Goal: Find specific page/section: Find specific page/section

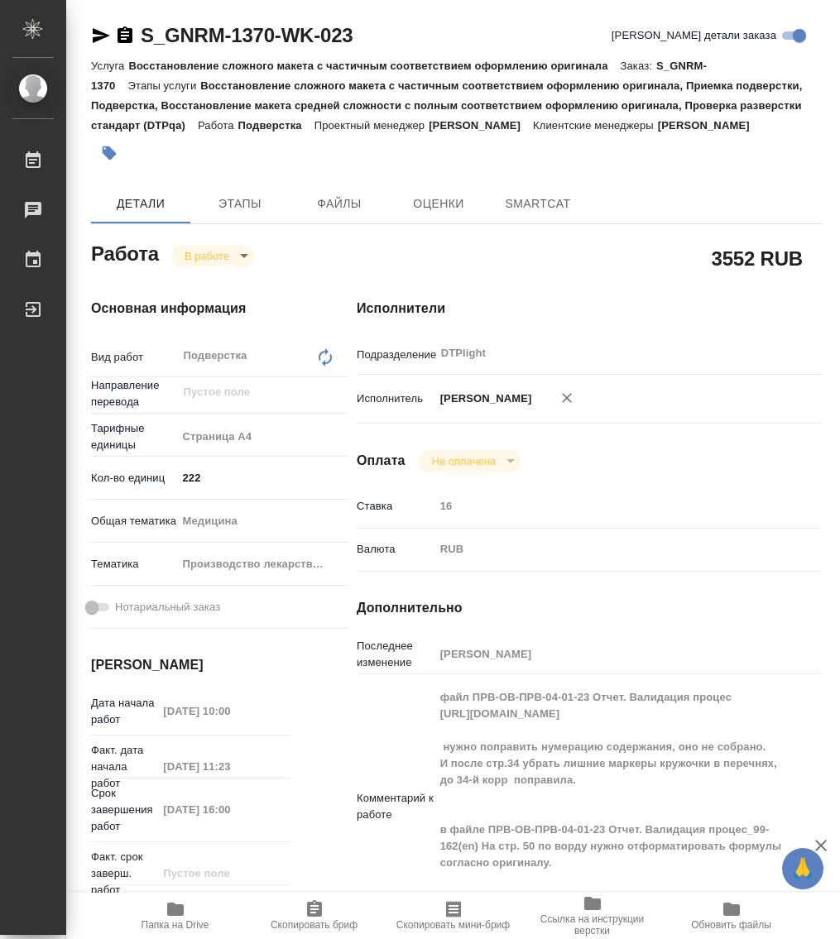
type textarea "x"
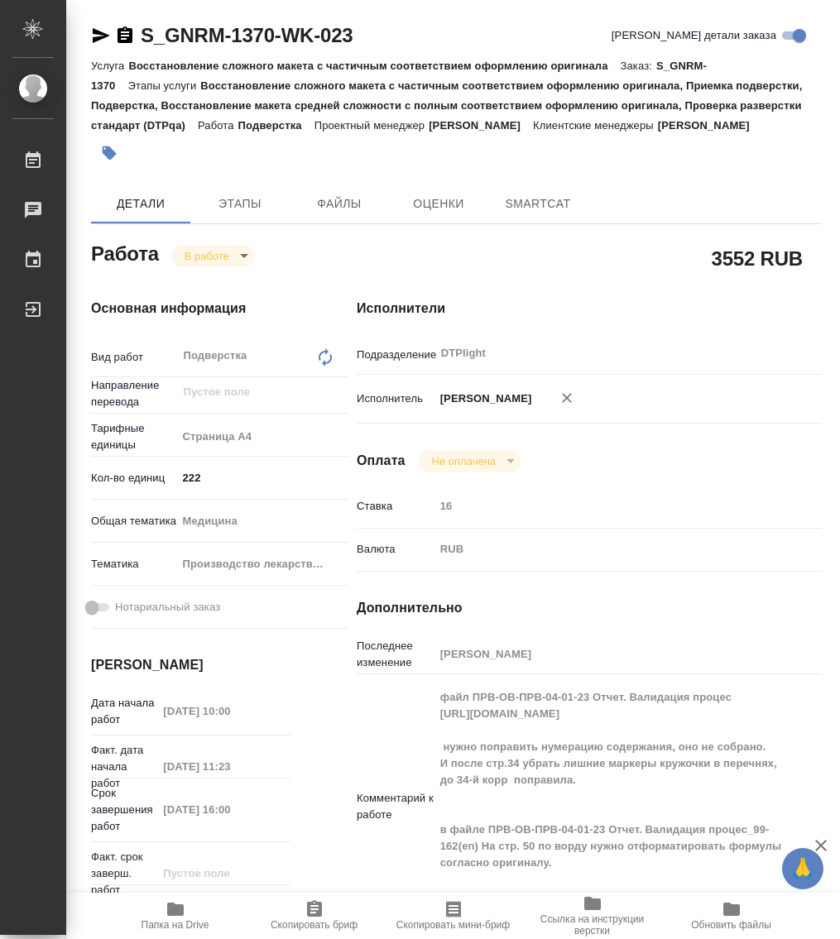
type textarea "x"
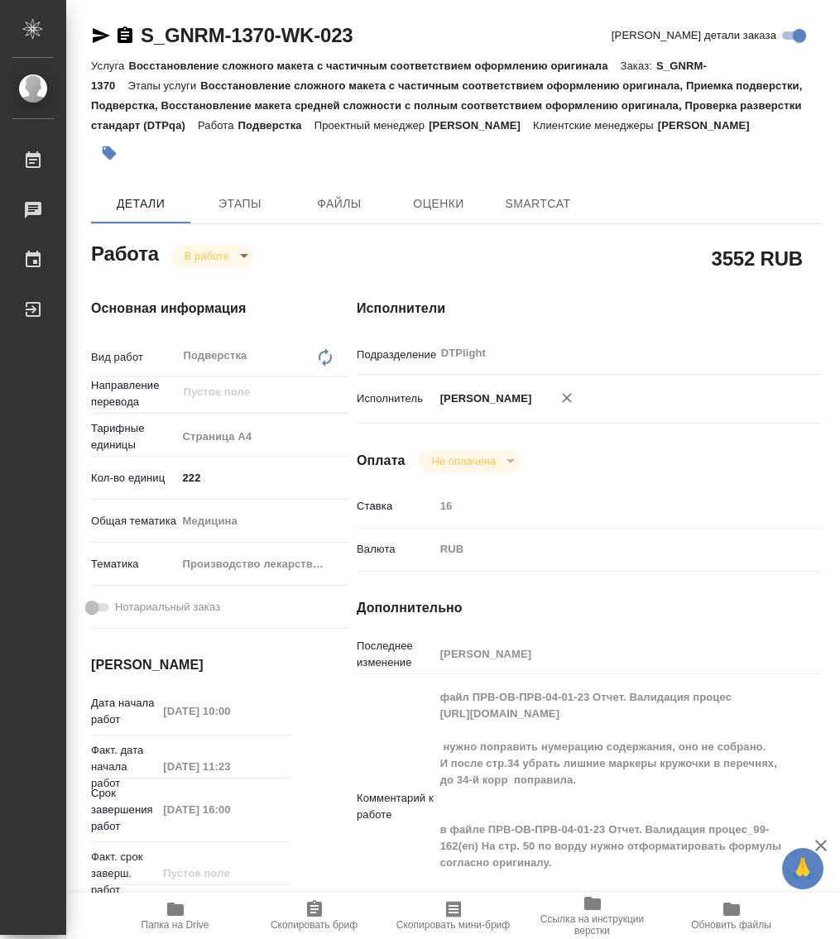
type textarea "x"
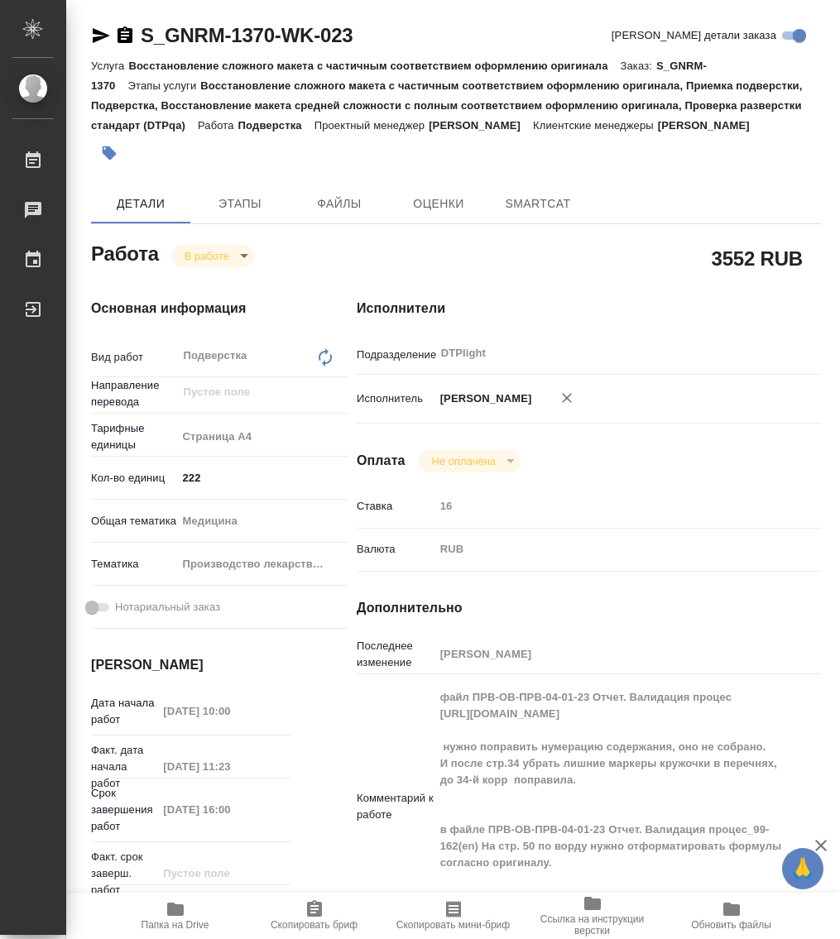
type textarea "x"
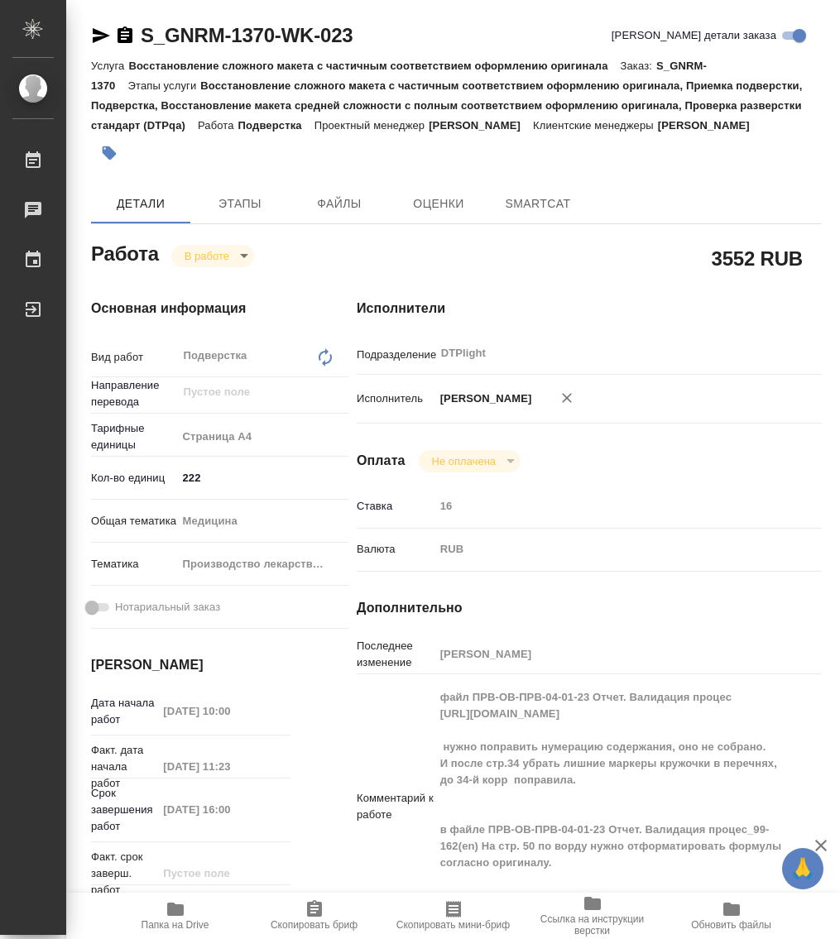
type textarea "x"
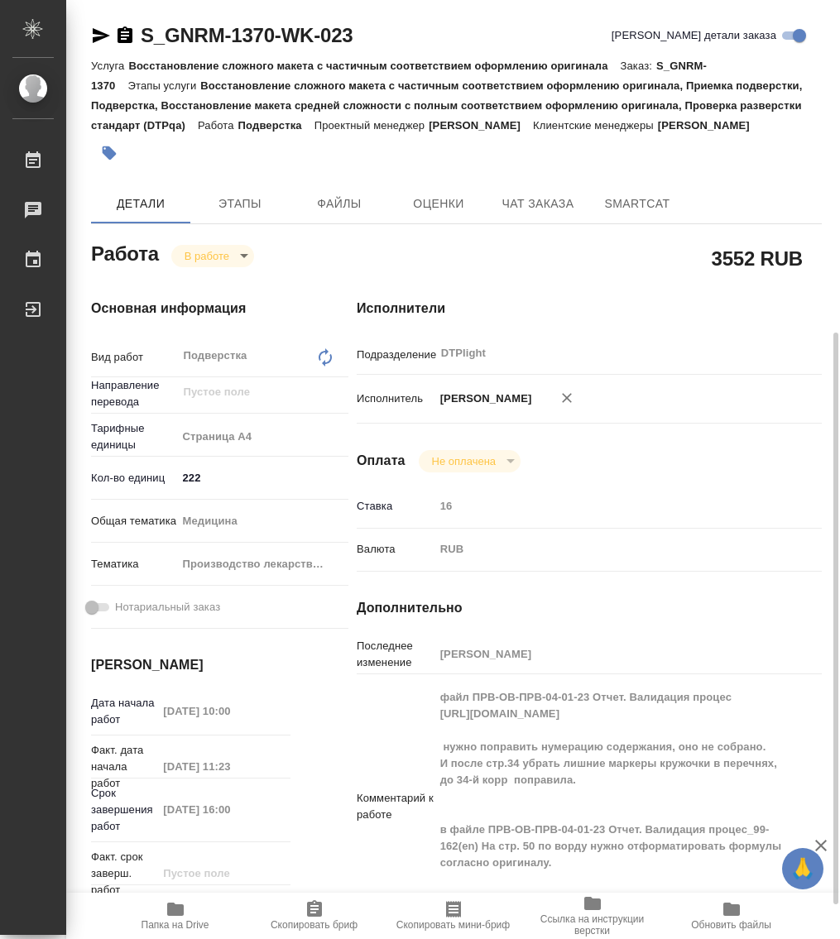
scroll to position [207, 0]
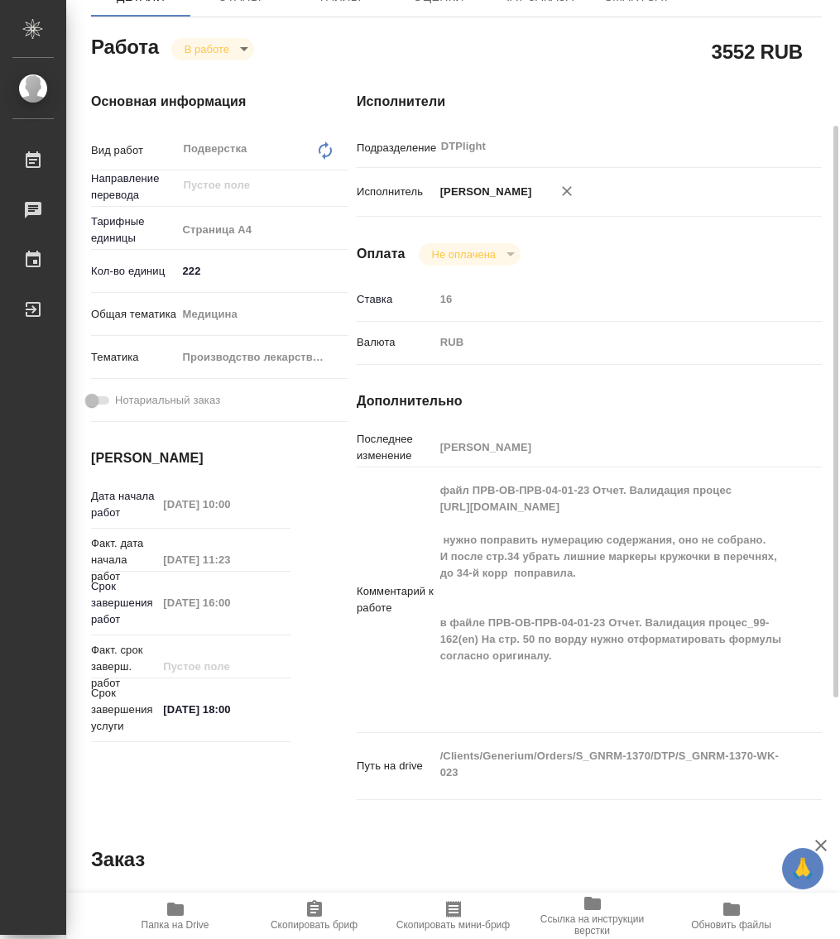
type textarea "x"
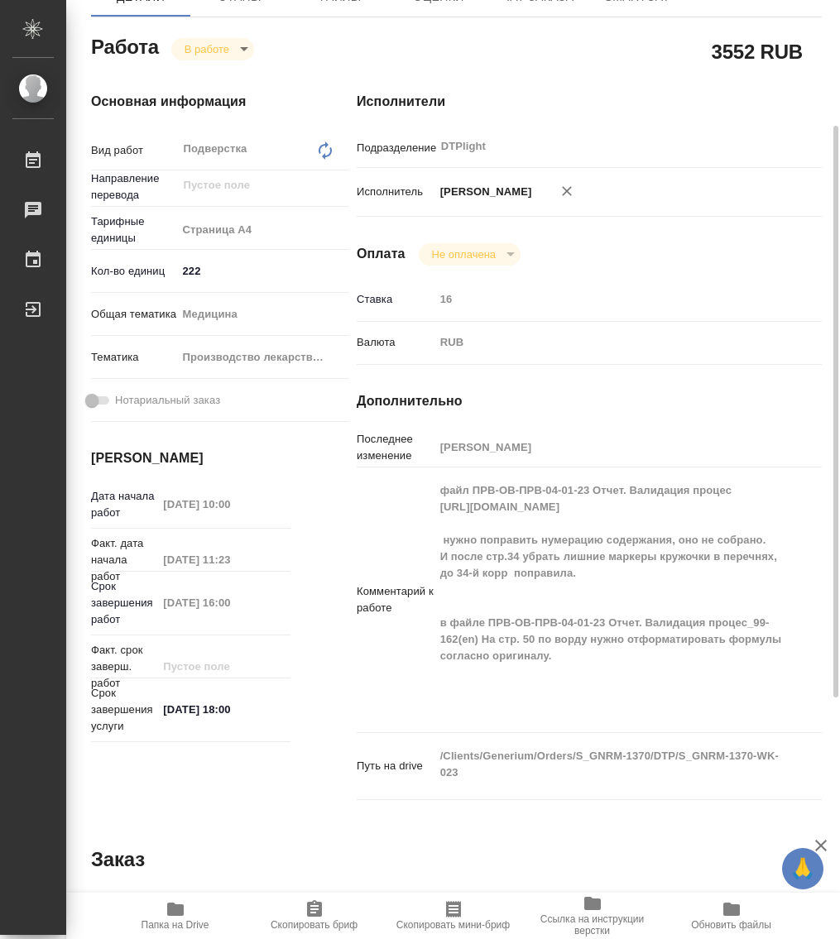
type textarea "x"
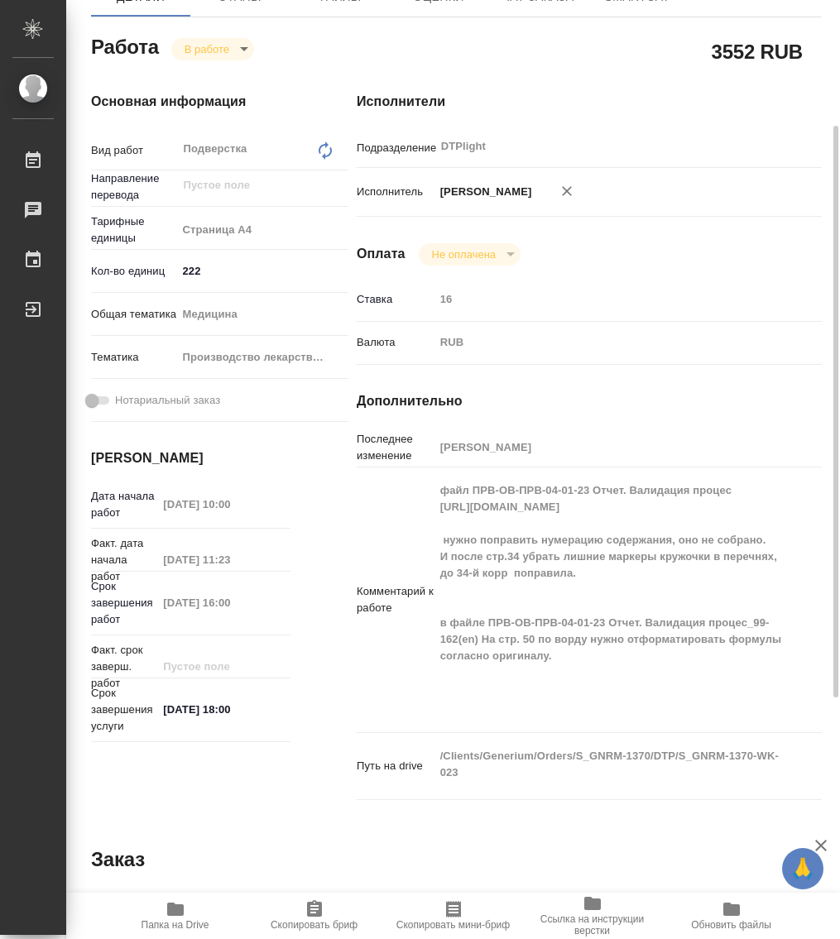
click at [481, 832] on div "Работа В работе inProgress 3552 RUB Основная информация Вид работ Подверстка x …" at bounding box center [456, 662] width 730 height 1262
type textarea "x"
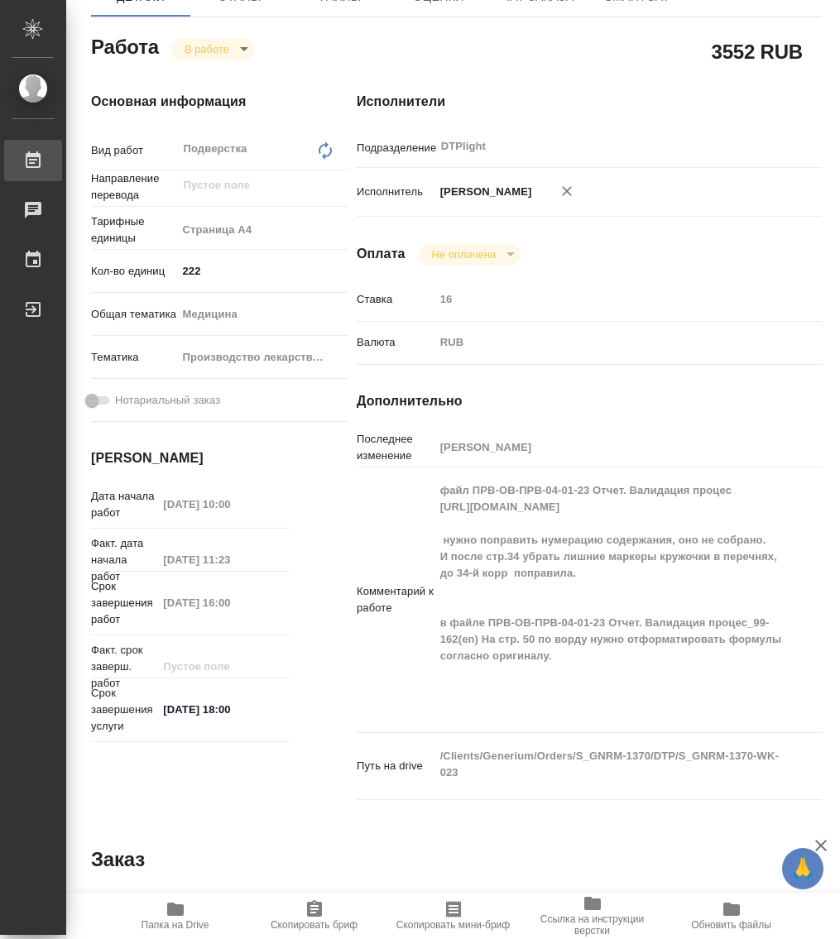
type textarea "x"
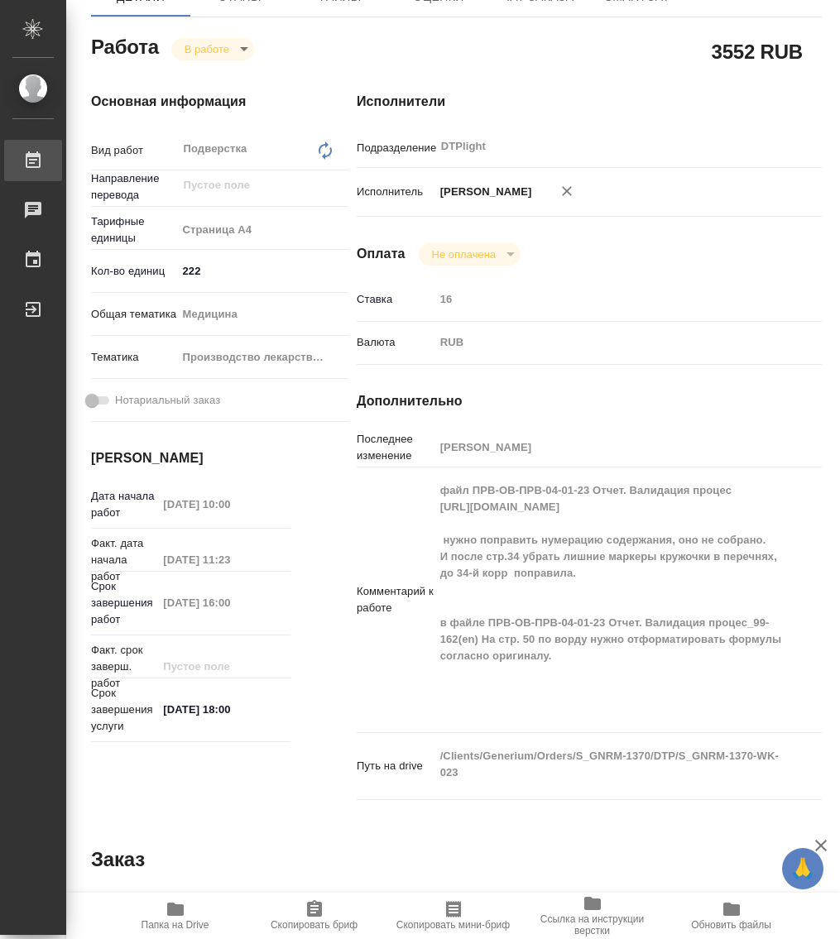
type textarea "x"
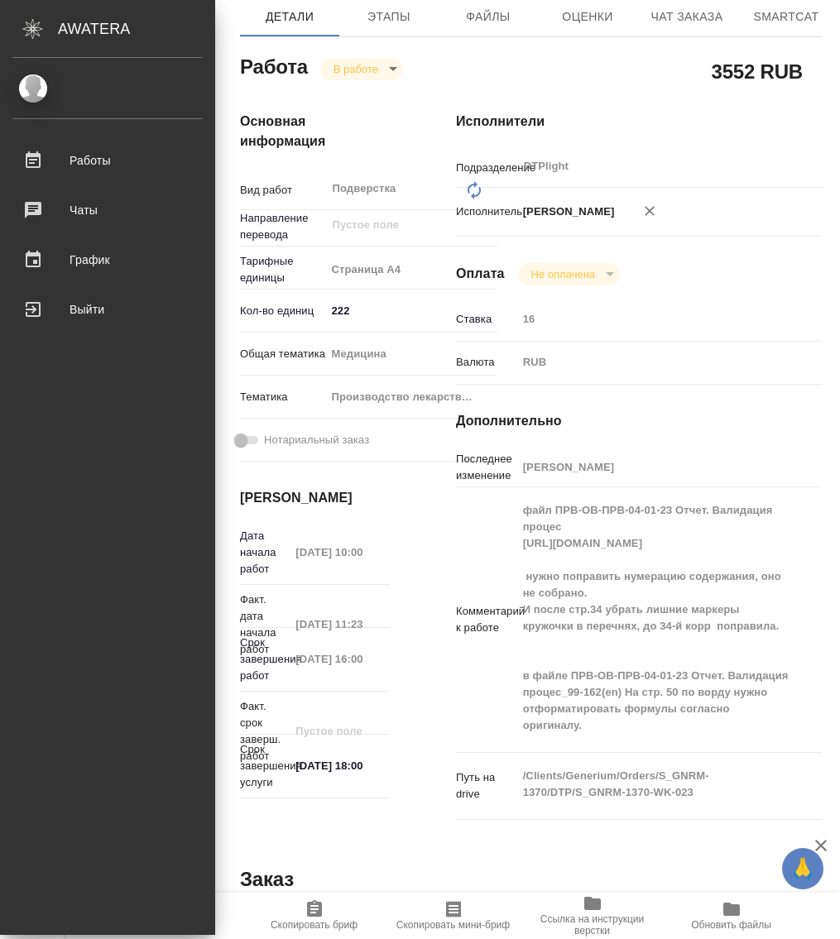
type textarea "x"
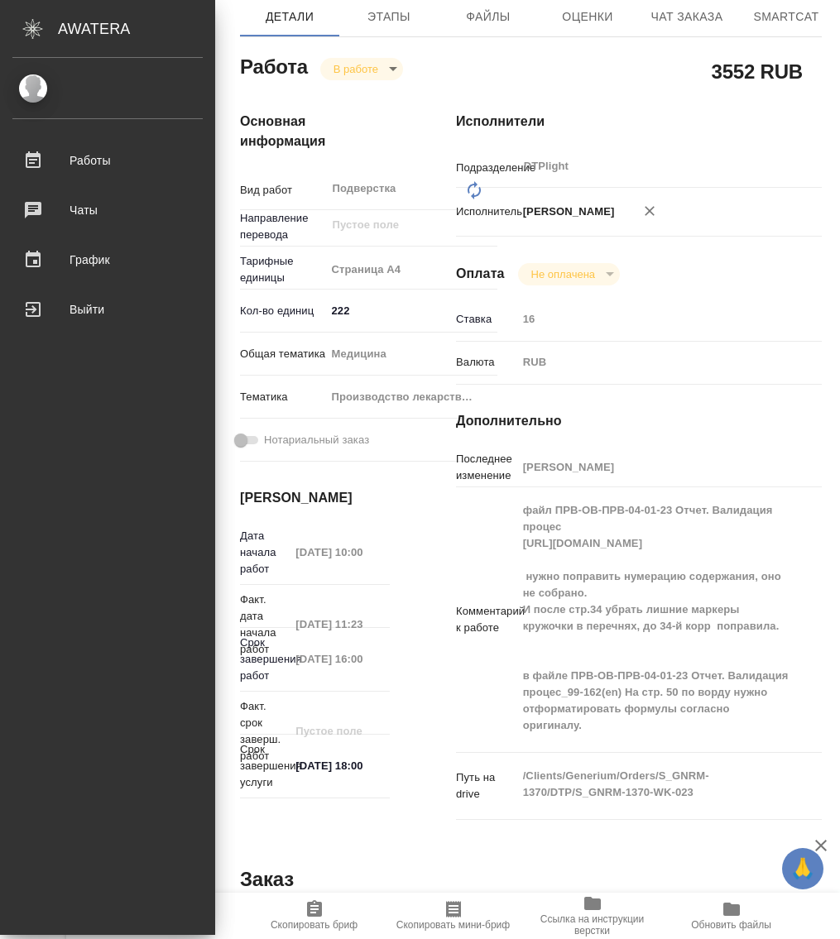
type textarea "x"
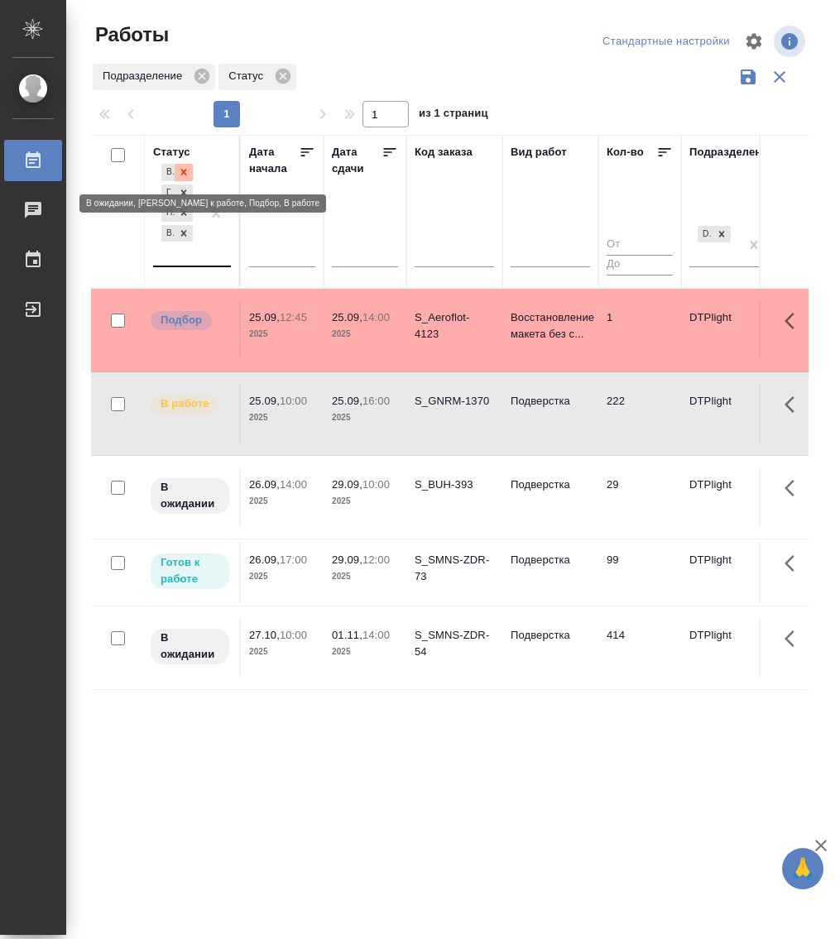
click at [187, 169] on icon at bounding box center [184, 172] width 12 height 12
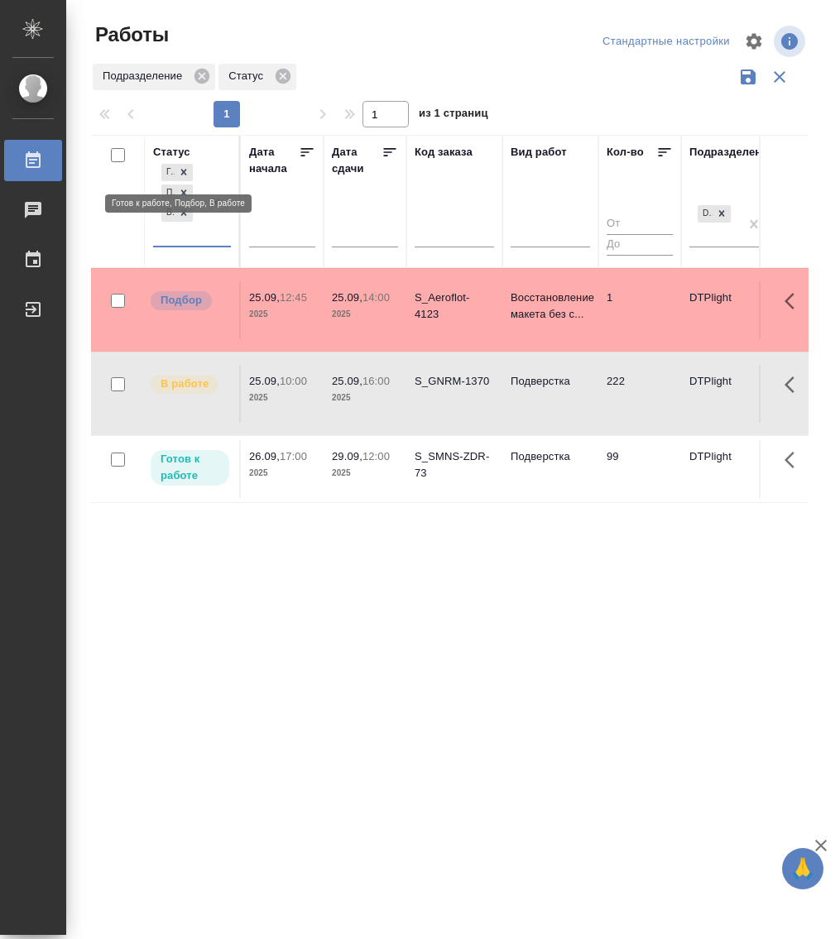
click at [187, 169] on icon at bounding box center [184, 172] width 12 height 12
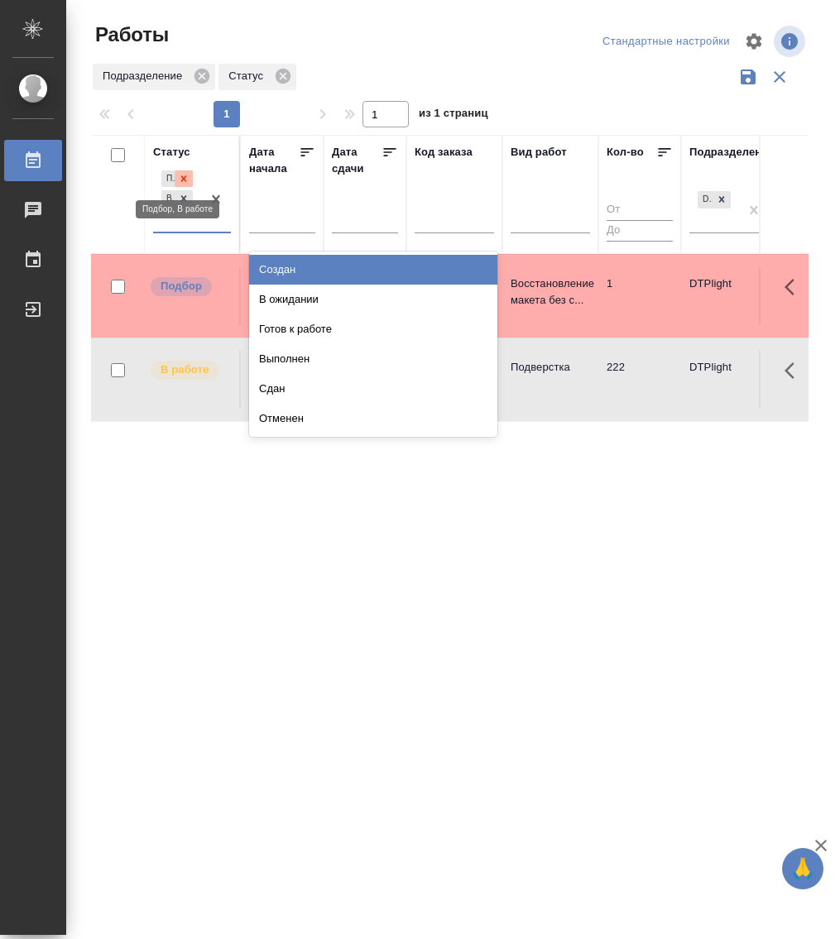
click at [184, 175] on icon at bounding box center [184, 179] width 12 height 12
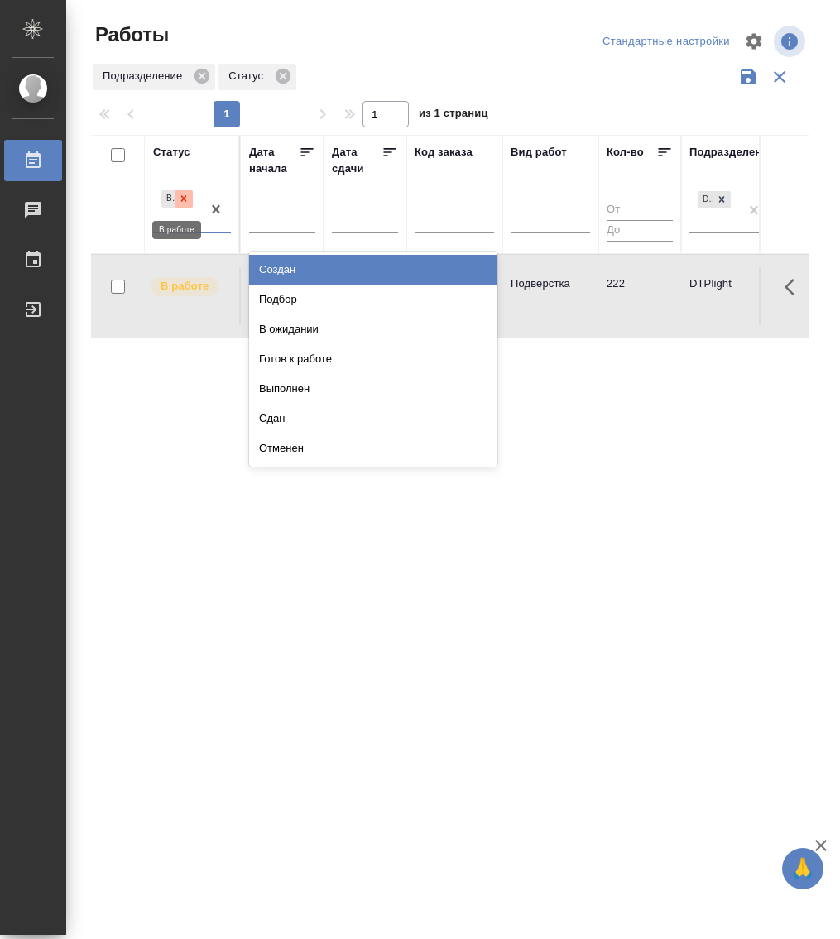
click at [183, 193] on icon at bounding box center [184, 199] width 12 height 12
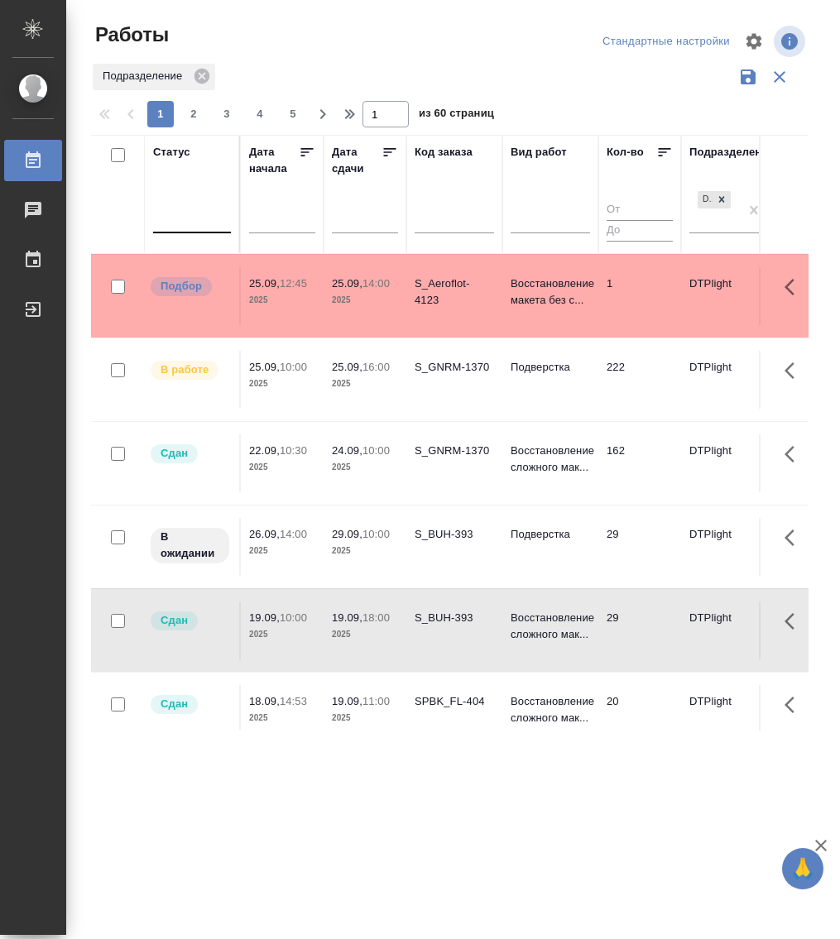
click at [449, 456] on div "S_GNRM-1370" at bounding box center [453, 451] width 79 height 17
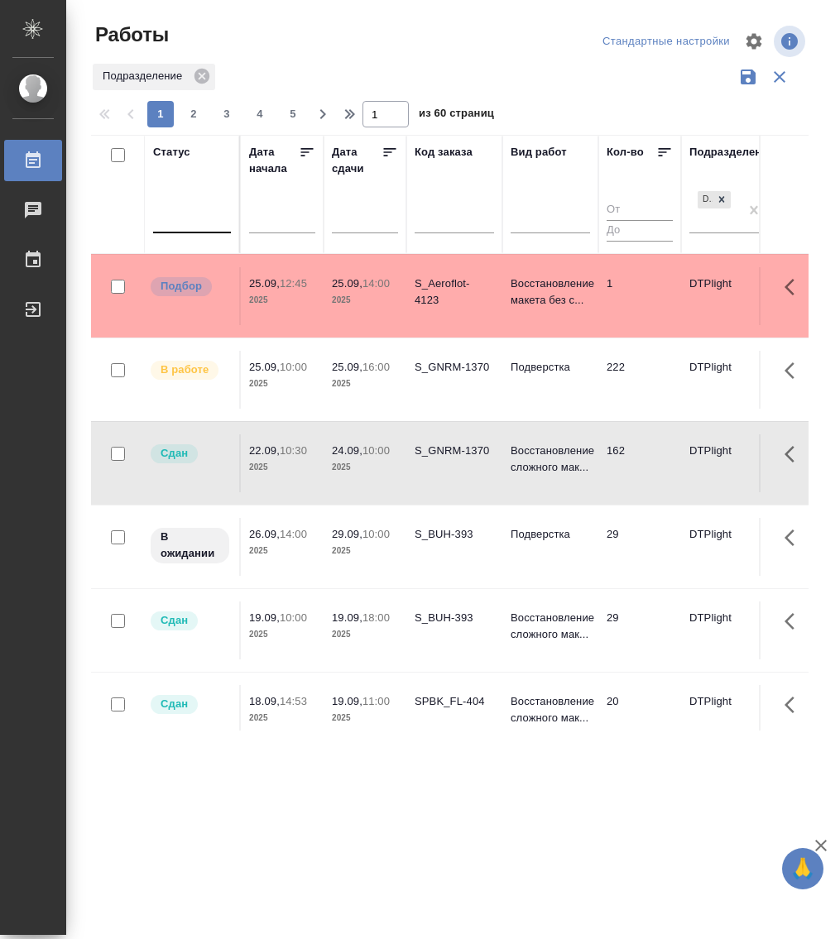
drag, startPoint x: 413, startPoint y: 369, endPoint x: 474, endPoint y: 375, distance: 61.5
click at [474, 375] on td "S_GNRM-1370" at bounding box center [454, 380] width 96 height 58
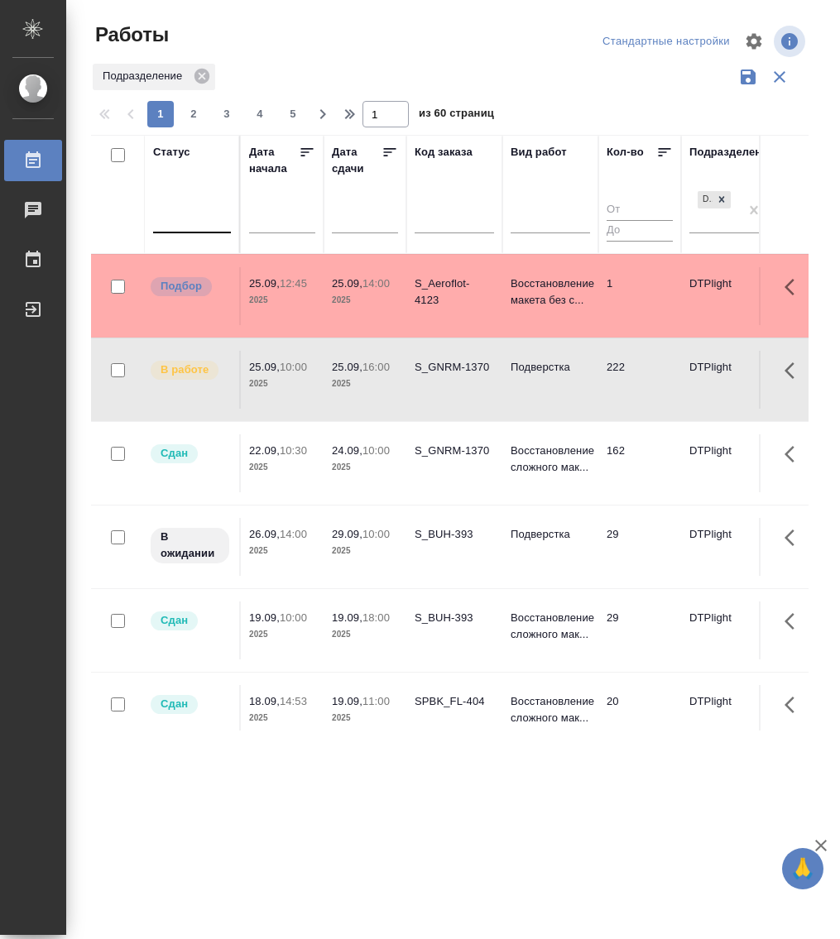
click at [439, 232] on input "text" at bounding box center [453, 222] width 79 height 21
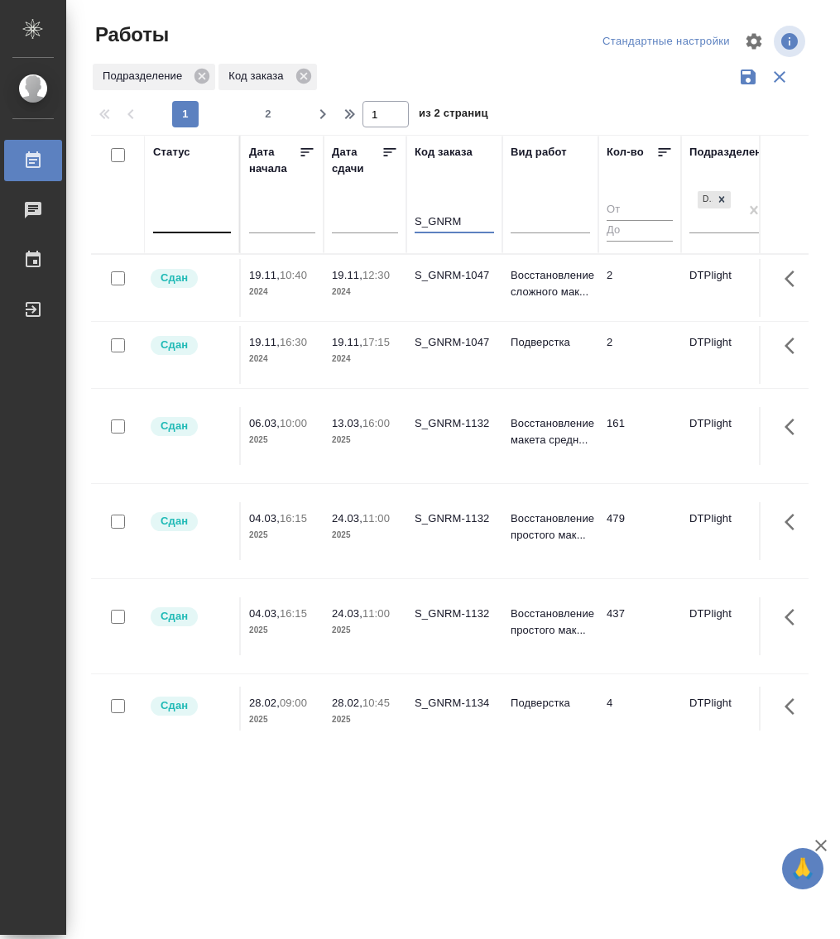
click at [469, 224] on input "S_GNRM" at bounding box center [453, 222] width 79 height 21
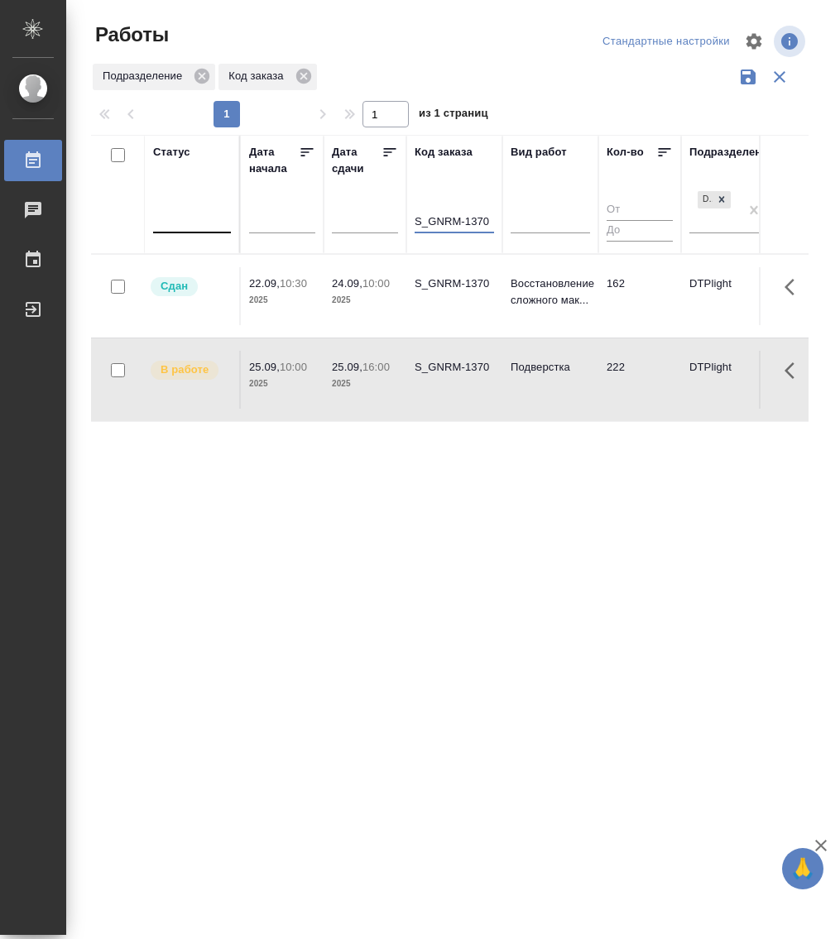
type input "S_GNRM-1370"
click at [310, 548] on div "Статус Дата начала Дата сдачи Код заказа S_GNRM-1370 Вид работ Кол-во Подраздел…" at bounding box center [449, 433] width 717 height 596
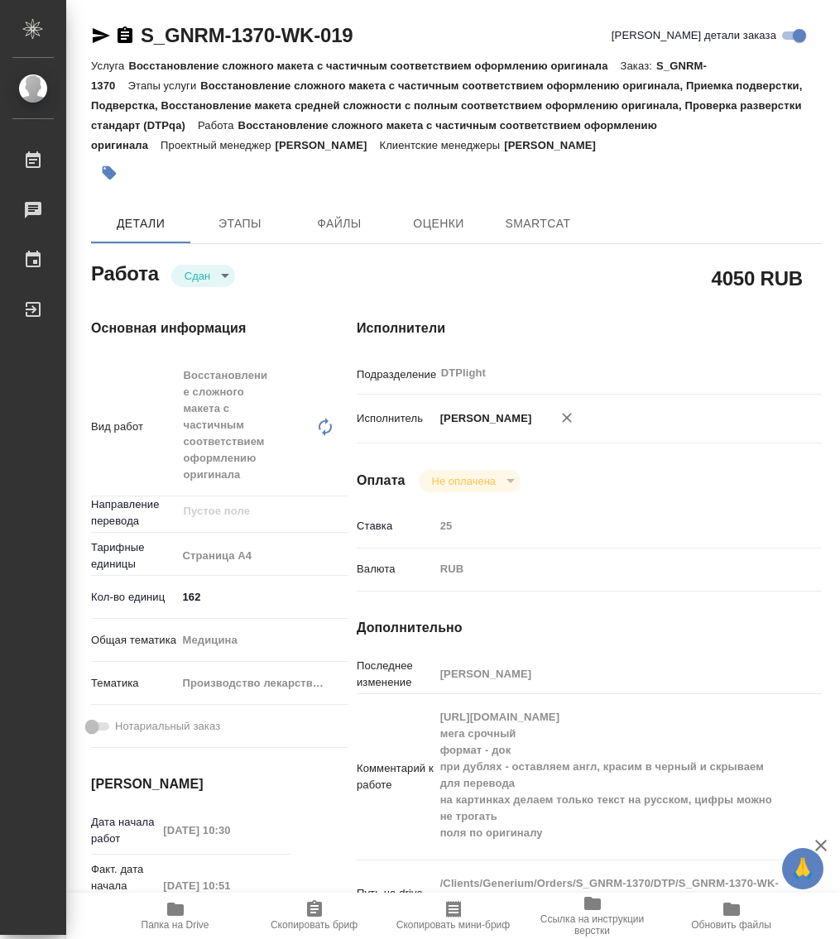
type textarea "x"
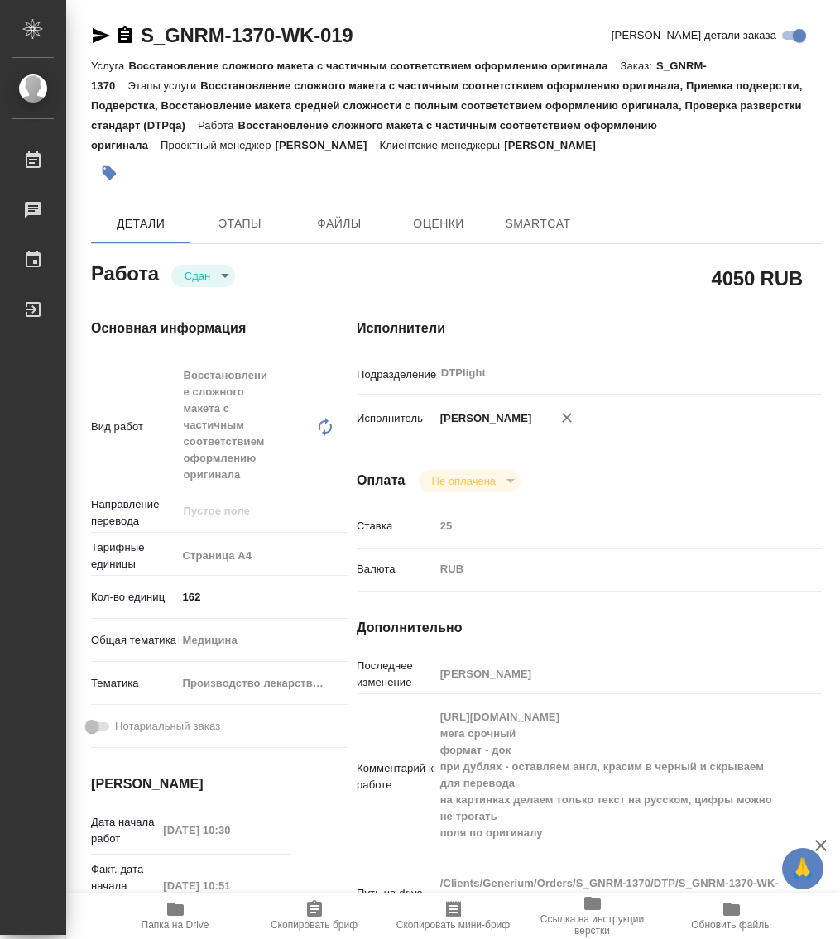
type textarea "x"
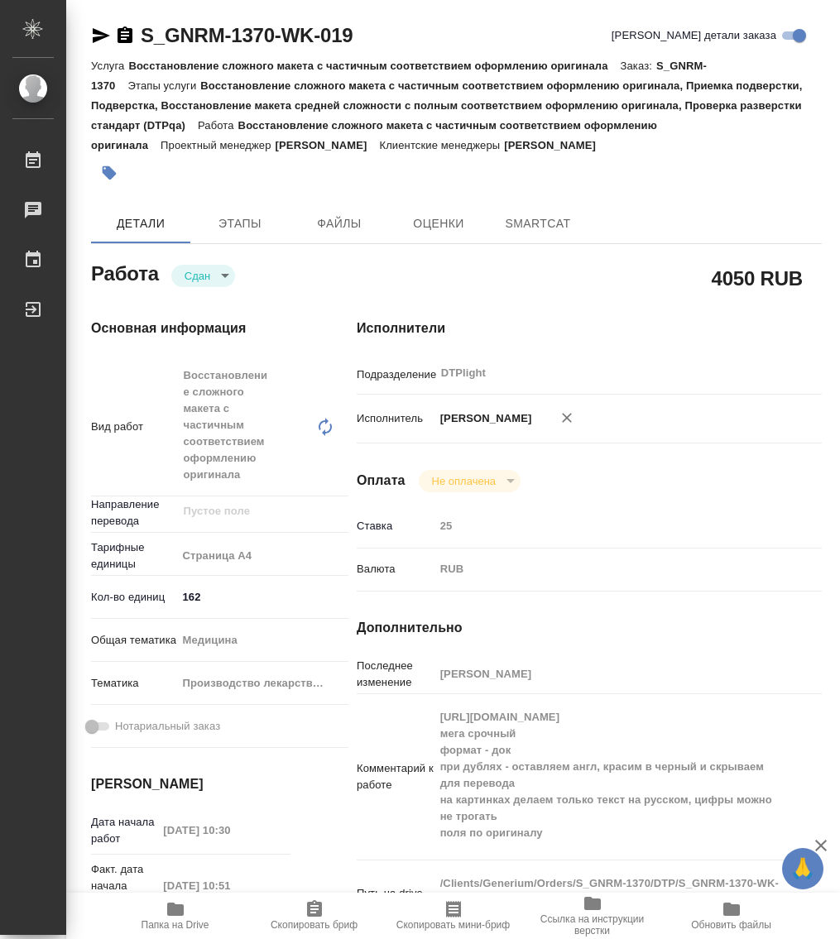
type textarea "x"
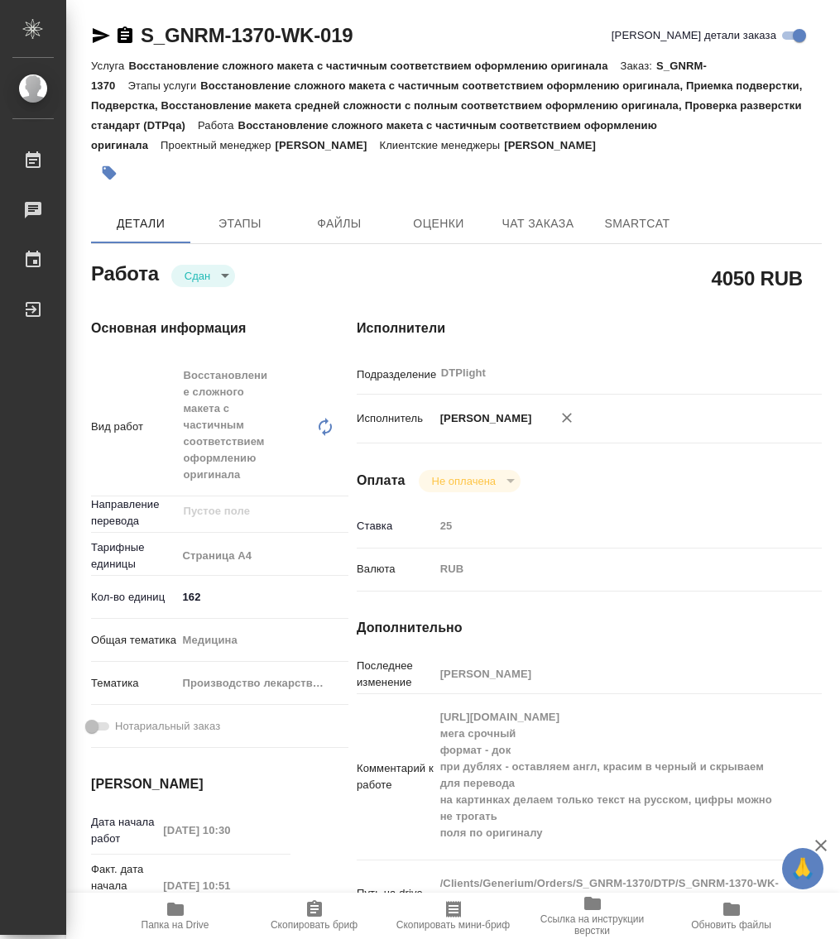
type textarea "x"
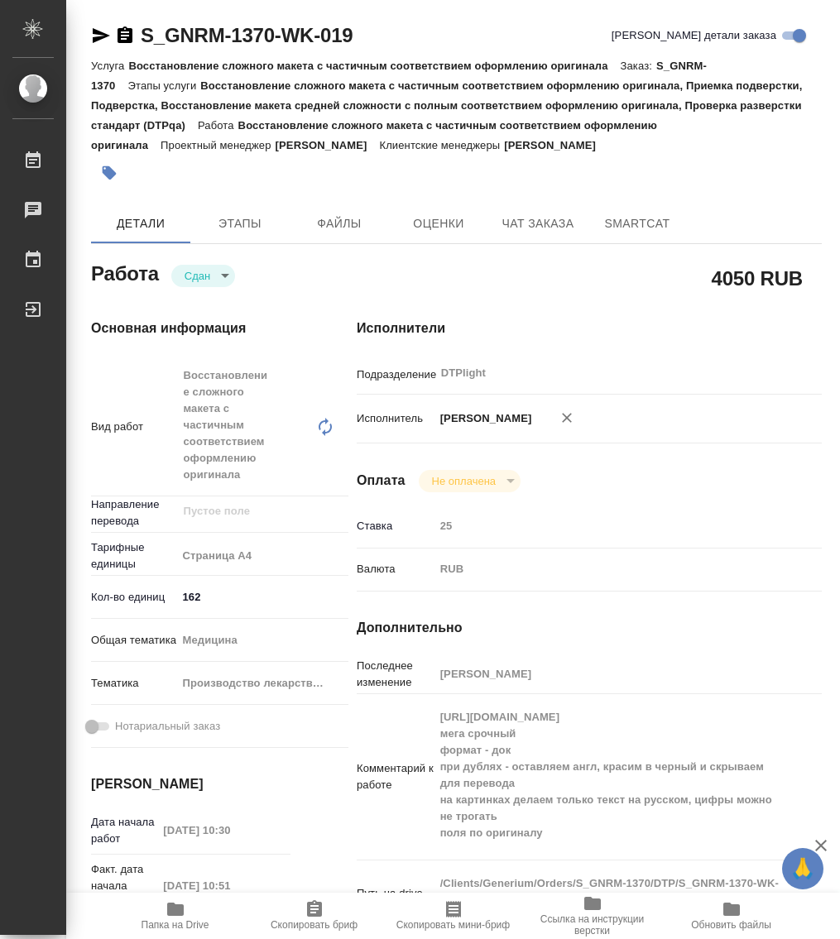
type textarea "x"
